Goal: Transaction & Acquisition: Purchase product/service

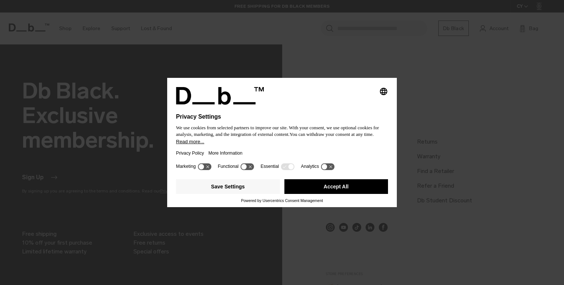
scroll to position [653, 0]
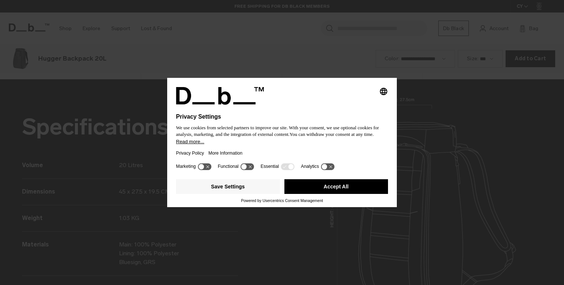
scroll to position [856, 0]
